Goal: Information Seeking & Learning: Learn about a topic

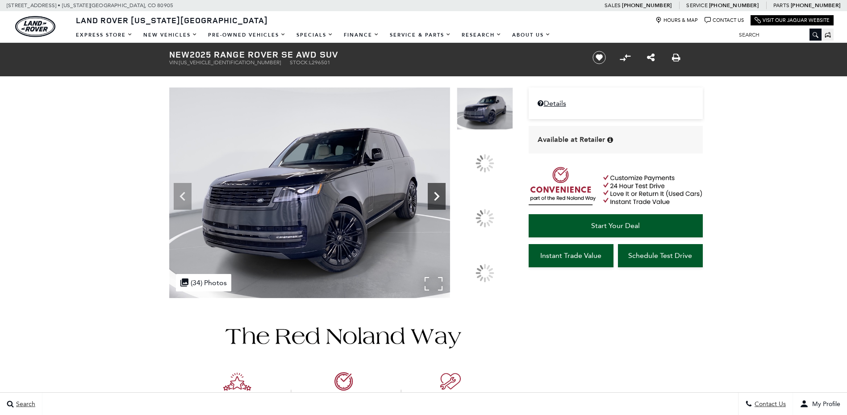
click at [439, 201] on icon at bounding box center [436, 196] width 5 height 9
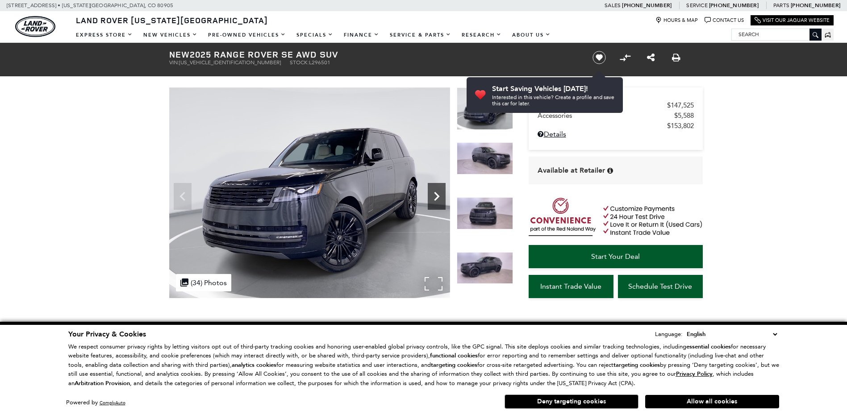
click at [438, 200] on icon "Next" at bounding box center [437, 196] width 18 height 18
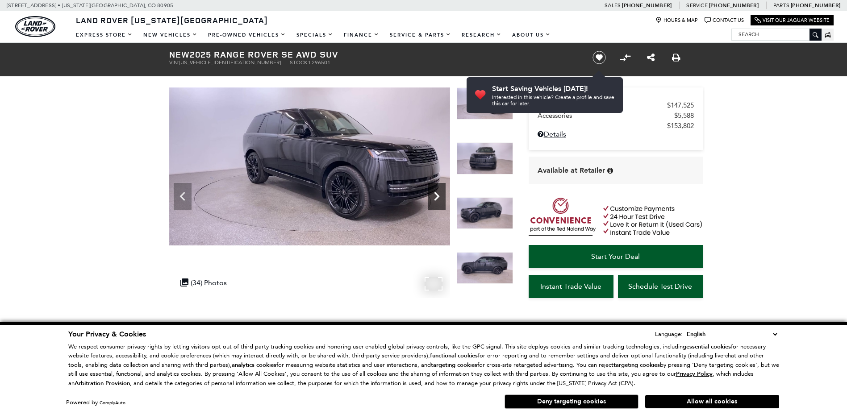
click at [436, 200] on icon "Next" at bounding box center [436, 196] width 5 height 9
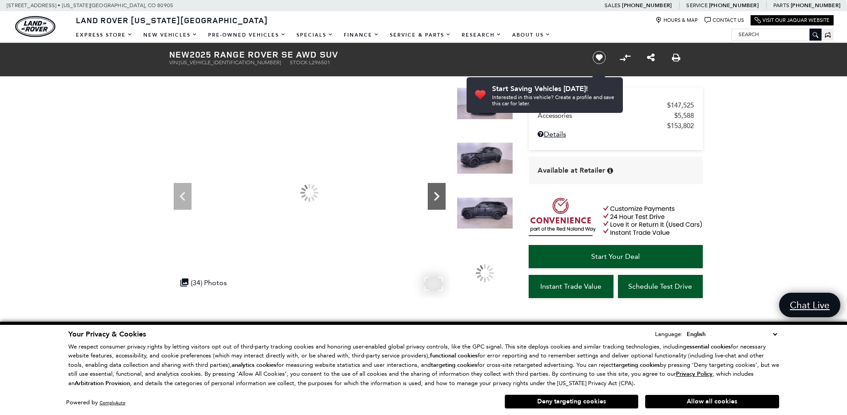
click at [436, 200] on icon "Next" at bounding box center [436, 196] width 5 height 9
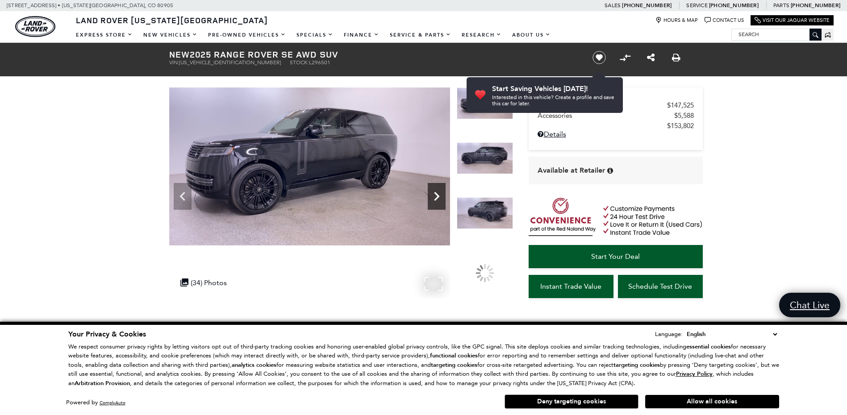
click at [436, 200] on icon "Next" at bounding box center [436, 196] width 5 height 9
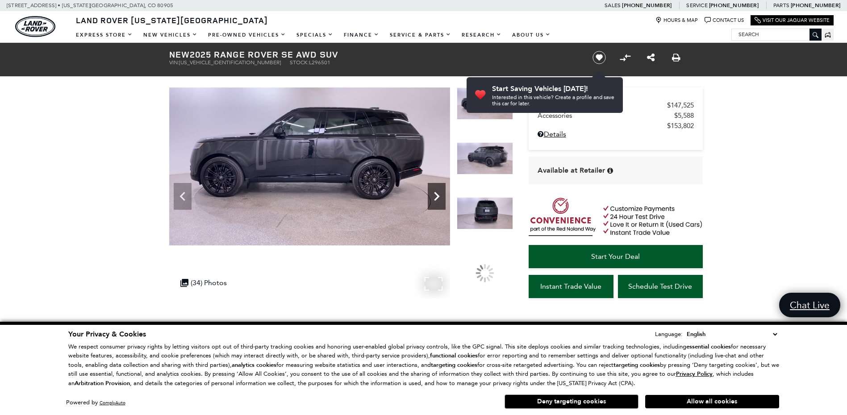
click at [436, 200] on icon "Next" at bounding box center [436, 196] width 5 height 9
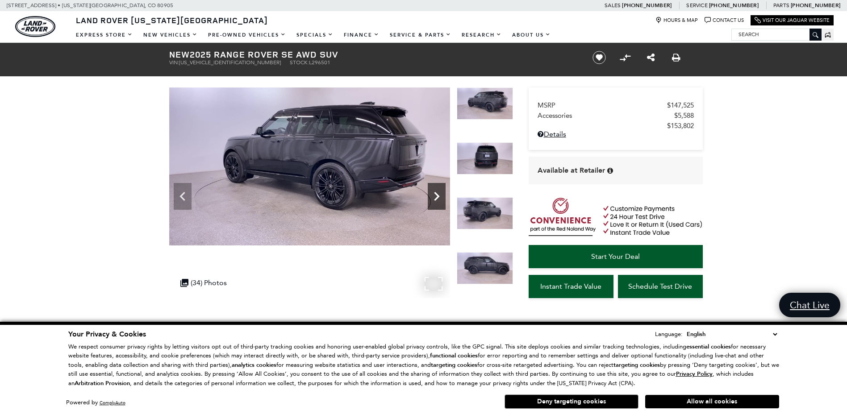
click at [436, 200] on icon "Next" at bounding box center [436, 196] width 5 height 9
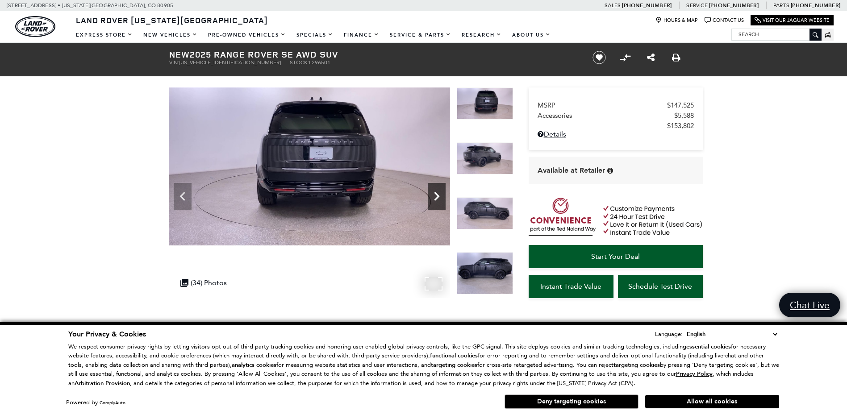
click at [436, 200] on icon "Next" at bounding box center [436, 196] width 5 height 9
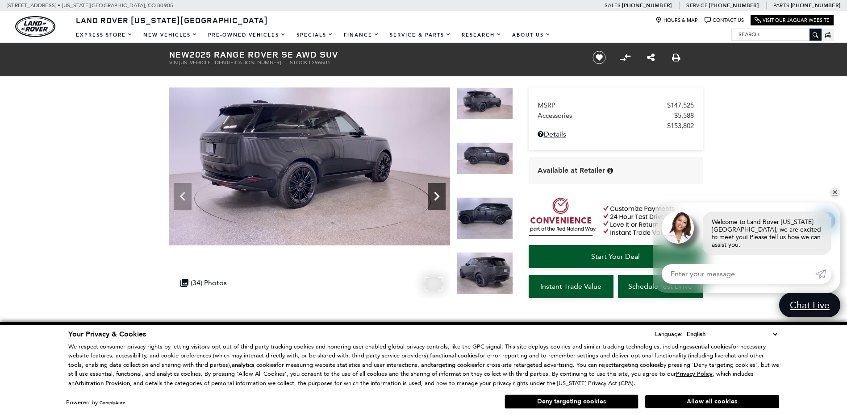
click at [441, 192] on icon "Next" at bounding box center [437, 196] width 18 height 18
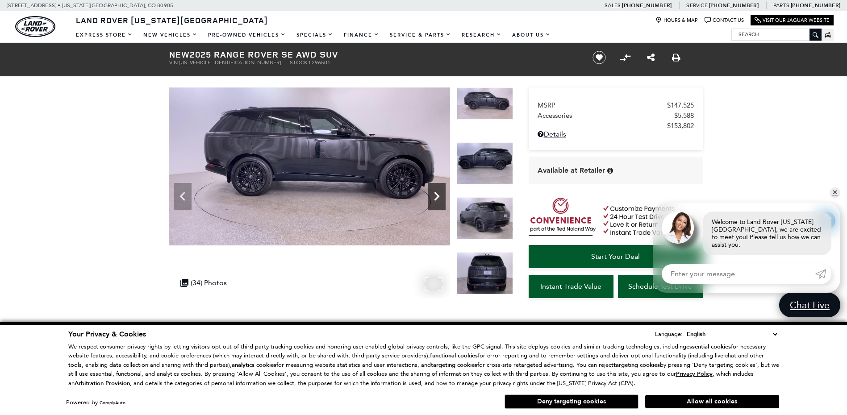
click at [428, 189] on icon "Next" at bounding box center [437, 196] width 18 height 18
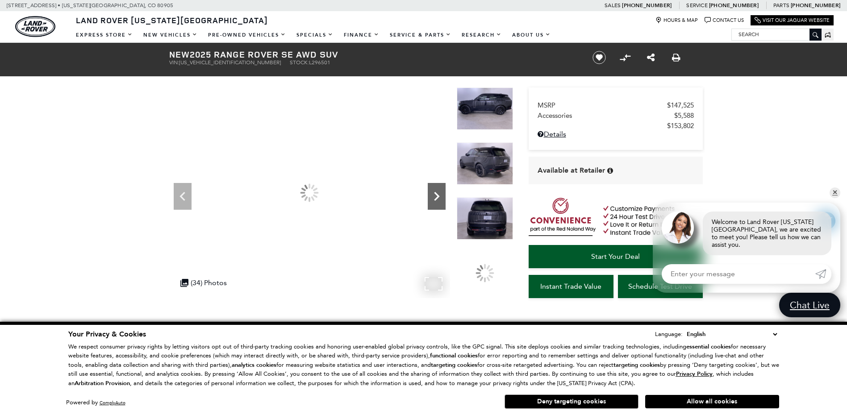
click at [428, 189] on icon "Next" at bounding box center [437, 196] width 18 height 18
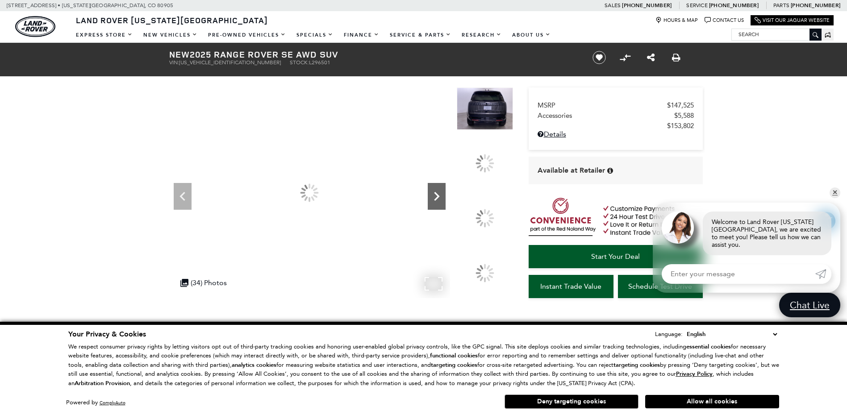
click at [428, 189] on icon "Next" at bounding box center [437, 196] width 18 height 18
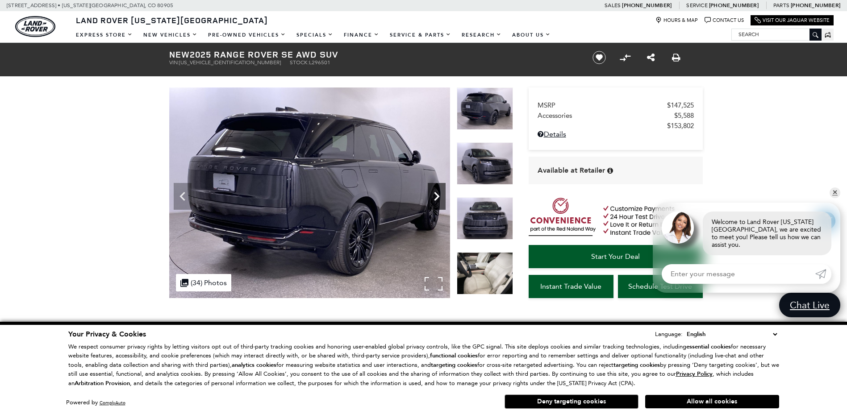
click at [431, 194] on icon "Next" at bounding box center [437, 196] width 18 height 18
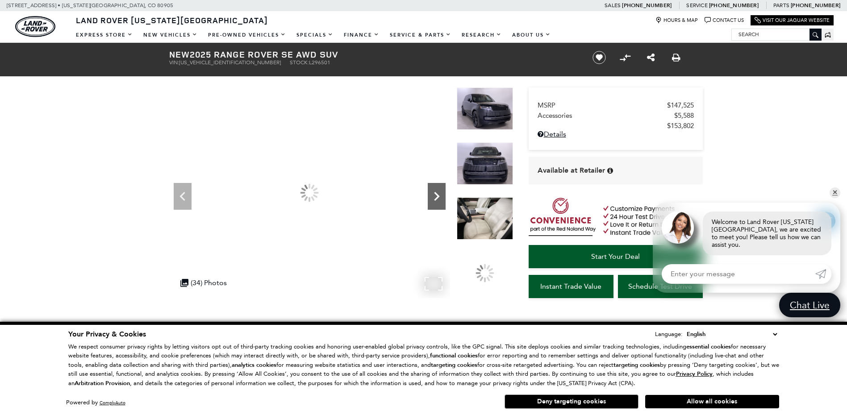
click at [431, 194] on icon "Next" at bounding box center [437, 196] width 18 height 18
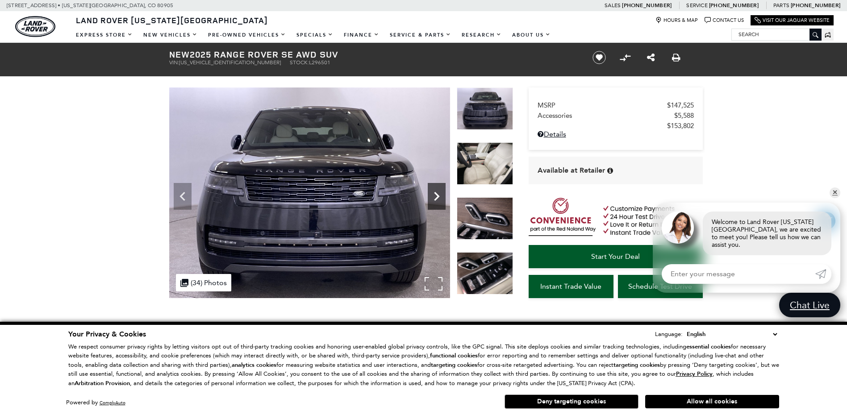
click at [431, 194] on icon "Next" at bounding box center [437, 196] width 18 height 18
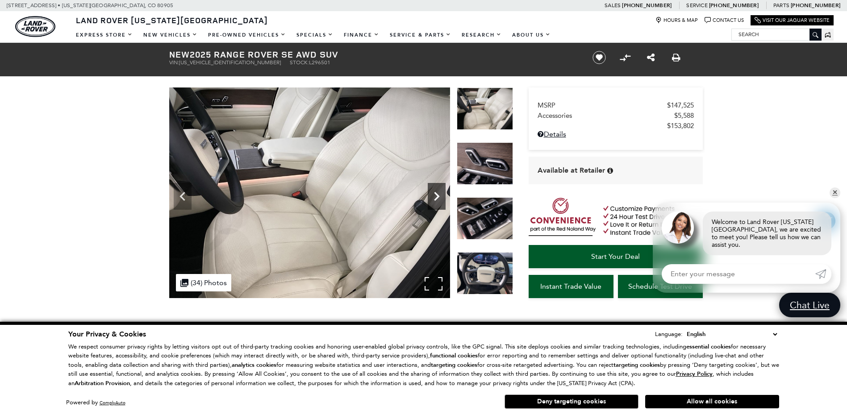
click at [431, 194] on icon "Next" at bounding box center [437, 196] width 18 height 18
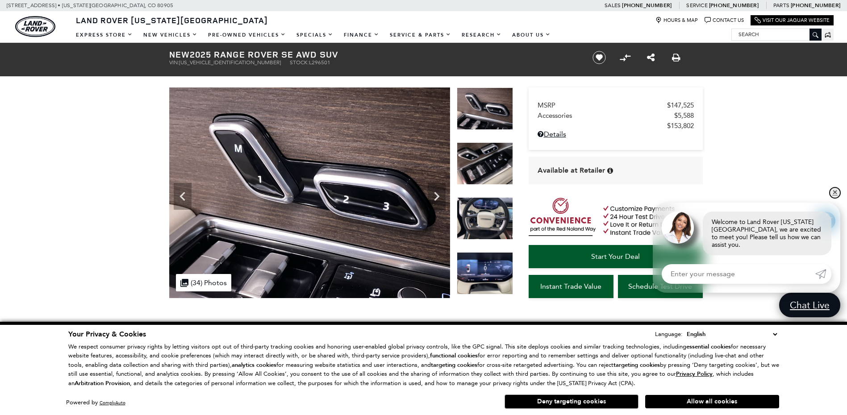
click at [837, 197] on link "✕" at bounding box center [834, 192] width 11 height 11
